Goal: Understand process/instructions: Learn how to perform a task or action

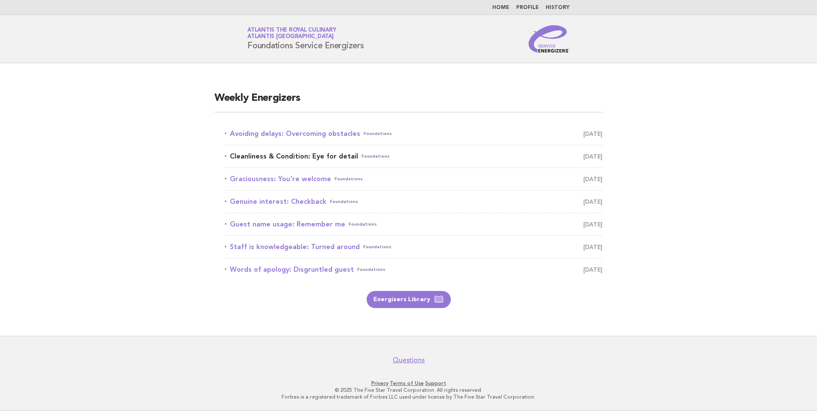
click at [331, 152] on link "Cleanliness & Condition: Eye for detail Foundations October 6" at bounding box center [414, 156] width 378 height 12
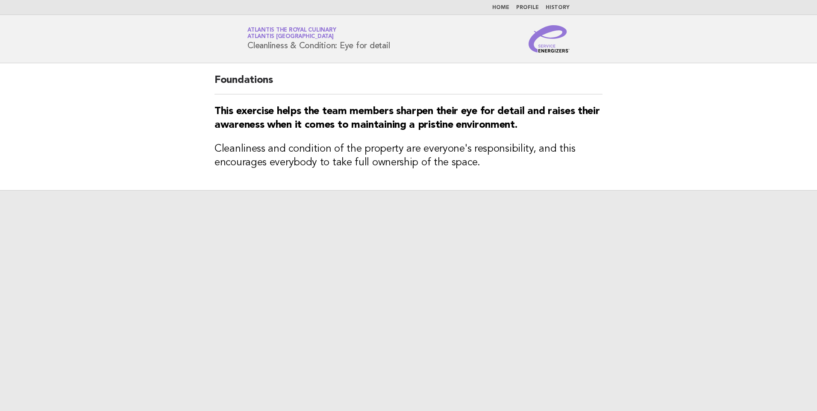
click at [503, 6] on link "Home" at bounding box center [500, 7] width 17 height 5
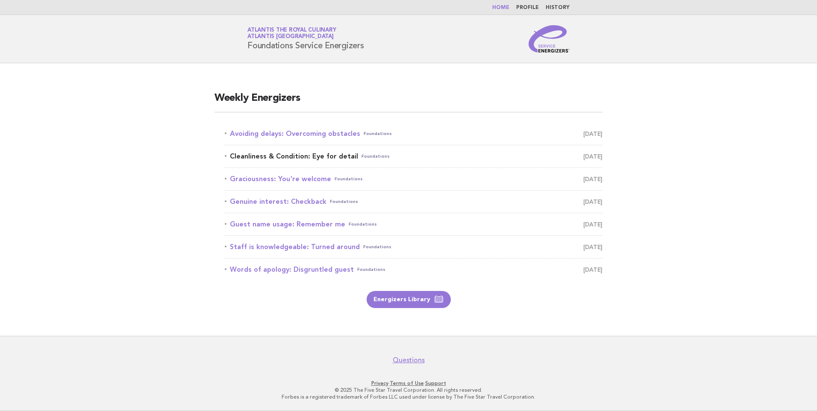
click at [352, 157] on link "Cleanliness & Condition: Eye for detail Foundations October 6" at bounding box center [414, 156] width 378 height 12
click at [332, 155] on link "Cleanliness & Condition: Eye for detail Foundations October 6" at bounding box center [414, 156] width 378 height 12
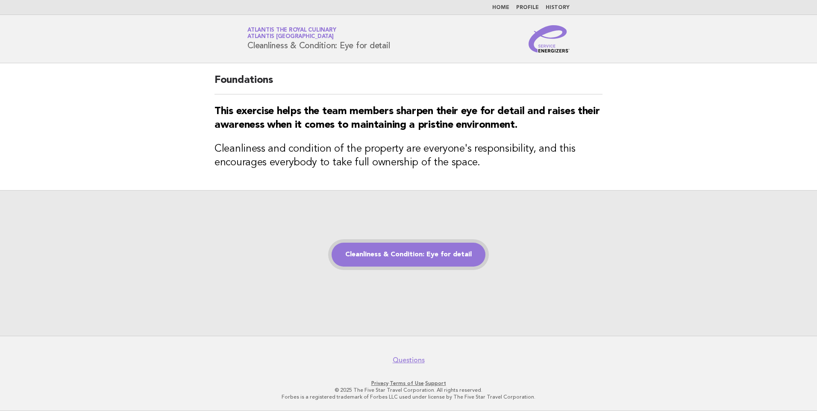
click at [413, 265] on link "Cleanliness & Condition: Eye for detail" at bounding box center [408, 255] width 154 height 24
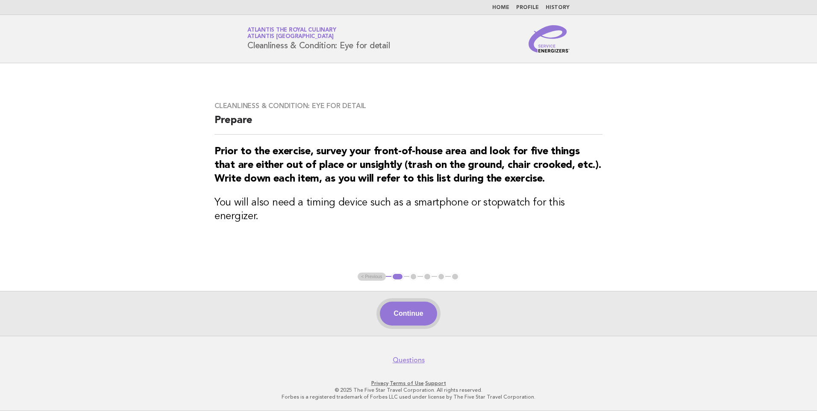
click at [411, 322] on button "Continue" at bounding box center [408, 314] width 57 height 24
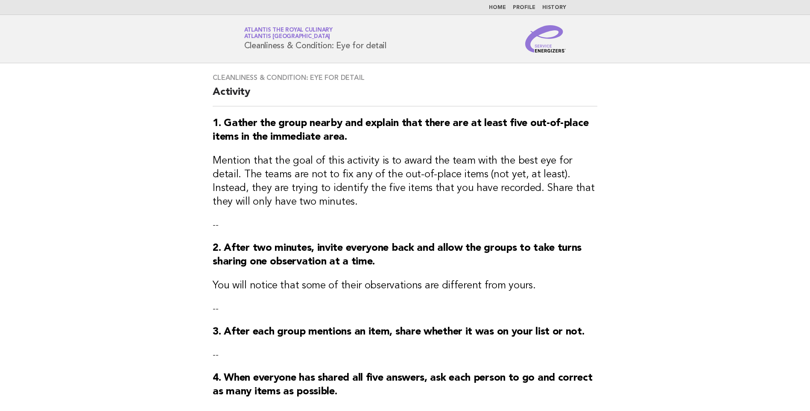
scroll to position [43, 0]
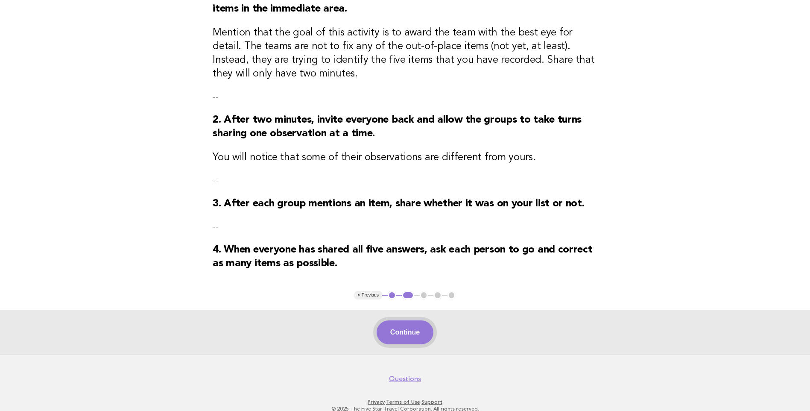
click at [415, 342] on button "Continue" at bounding box center [405, 332] width 57 height 24
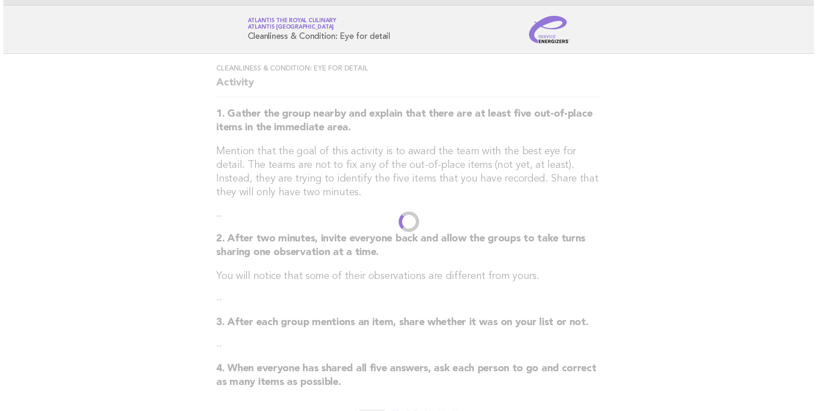
scroll to position [0, 0]
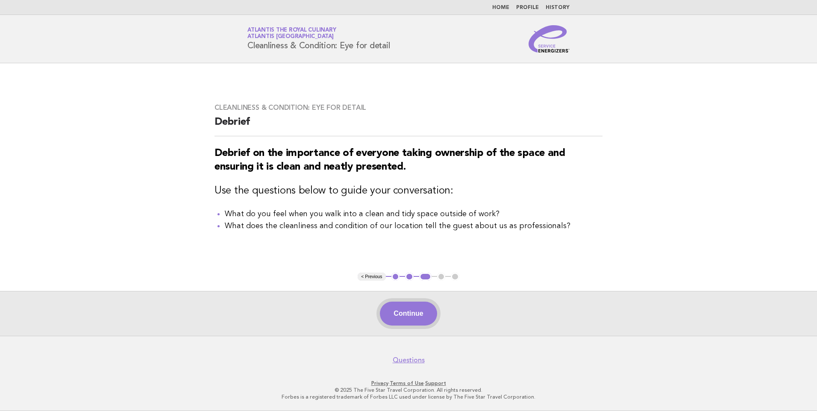
click at [415, 321] on button "Continue" at bounding box center [408, 314] width 57 height 24
